Goal: Task Accomplishment & Management: Use online tool/utility

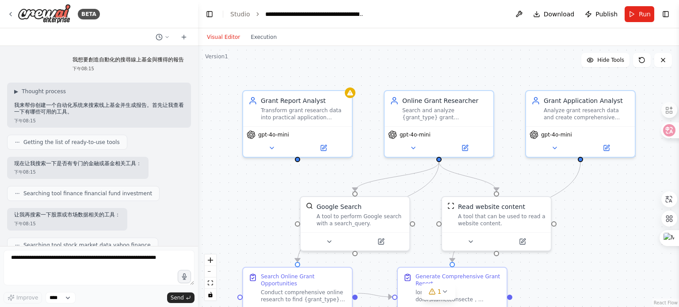
scroll to position [3589, 0]
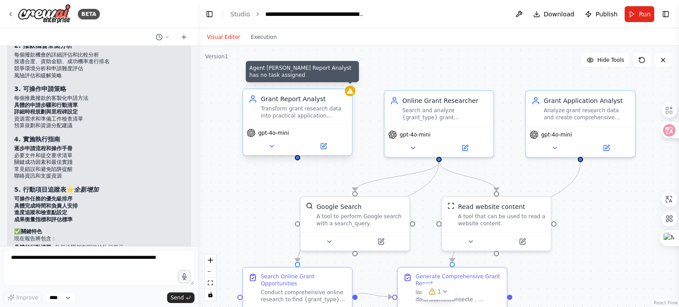
click at [352, 95] on div at bounding box center [350, 91] width 11 height 11
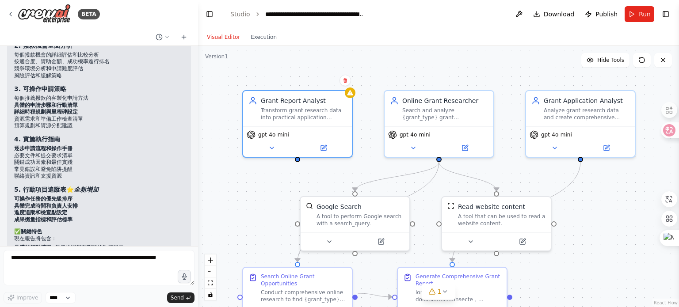
click at [262, 70] on div ".deletable-edge-delete-btn { width: 20px; height: 20px; border: 0px solid #ffff…" at bounding box center [438, 176] width 481 height 261
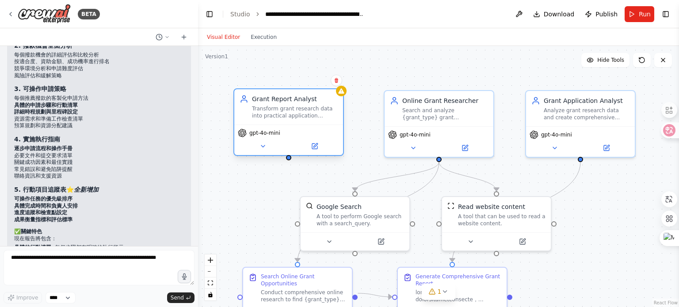
drag, startPoint x: 334, startPoint y: 120, endPoint x: 297, endPoint y: 112, distance: 38.0
click at [304, 113] on div "Grant Report Analyst Transform grant research data into practical application g…" at bounding box center [288, 106] width 109 height 35
drag, startPoint x: 288, startPoint y: 105, endPoint x: 311, endPoint y: 116, distance: 25.5
click at [311, 116] on div "Transform grant research data into practical application guides, including gran…" at bounding box center [304, 112] width 86 height 14
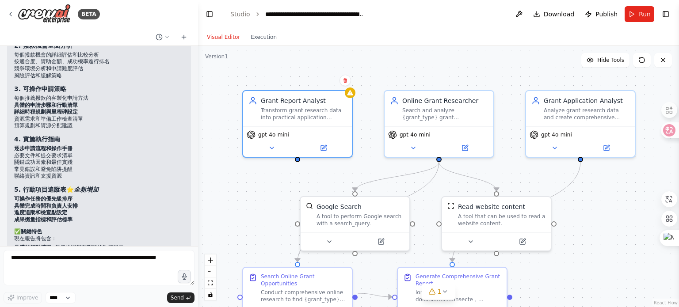
click at [269, 70] on div ".deletable-edge-delete-btn { width: 20px; height: 20px; border: 0px solid #ffff…" at bounding box center [438, 176] width 481 height 261
click at [325, 148] on icon at bounding box center [323, 146] width 5 height 5
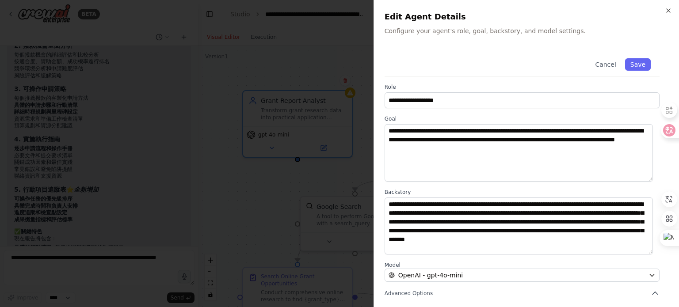
click at [291, 63] on div at bounding box center [339, 153] width 679 height 307
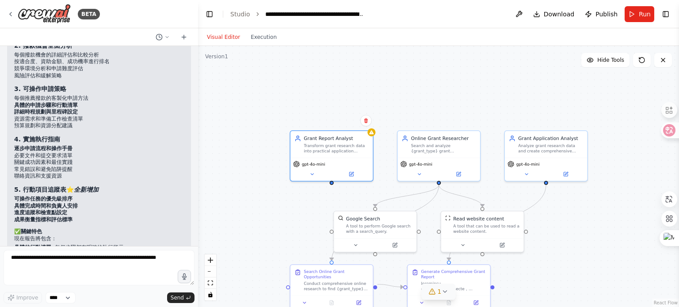
click at [436, 296] on div "1" at bounding box center [435, 291] width 13 height 9
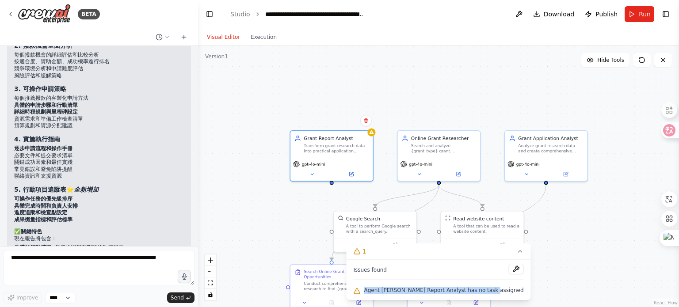
drag, startPoint x: 383, startPoint y: 289, endPoint x: 505, endPoint y: 296, distance: 122.2
click at [505, 296] on div "Issues found Agent [PERSON_NAME] Report Analyst has no task assigned" at bounding box center [438, 280] width 184 height 40
drag, startPoint x: 404, startPoint y: 270, endPoint x: 368, endPoint y: 267, distance: 36.8
click at [368, 267] on div "Issues found Agent [PERSON_NAME] Report Analyst has no task assigned" at bounding box center [438, 280] width 184 height 40
copy span "Issues found"
